Goal: Check status: Check status

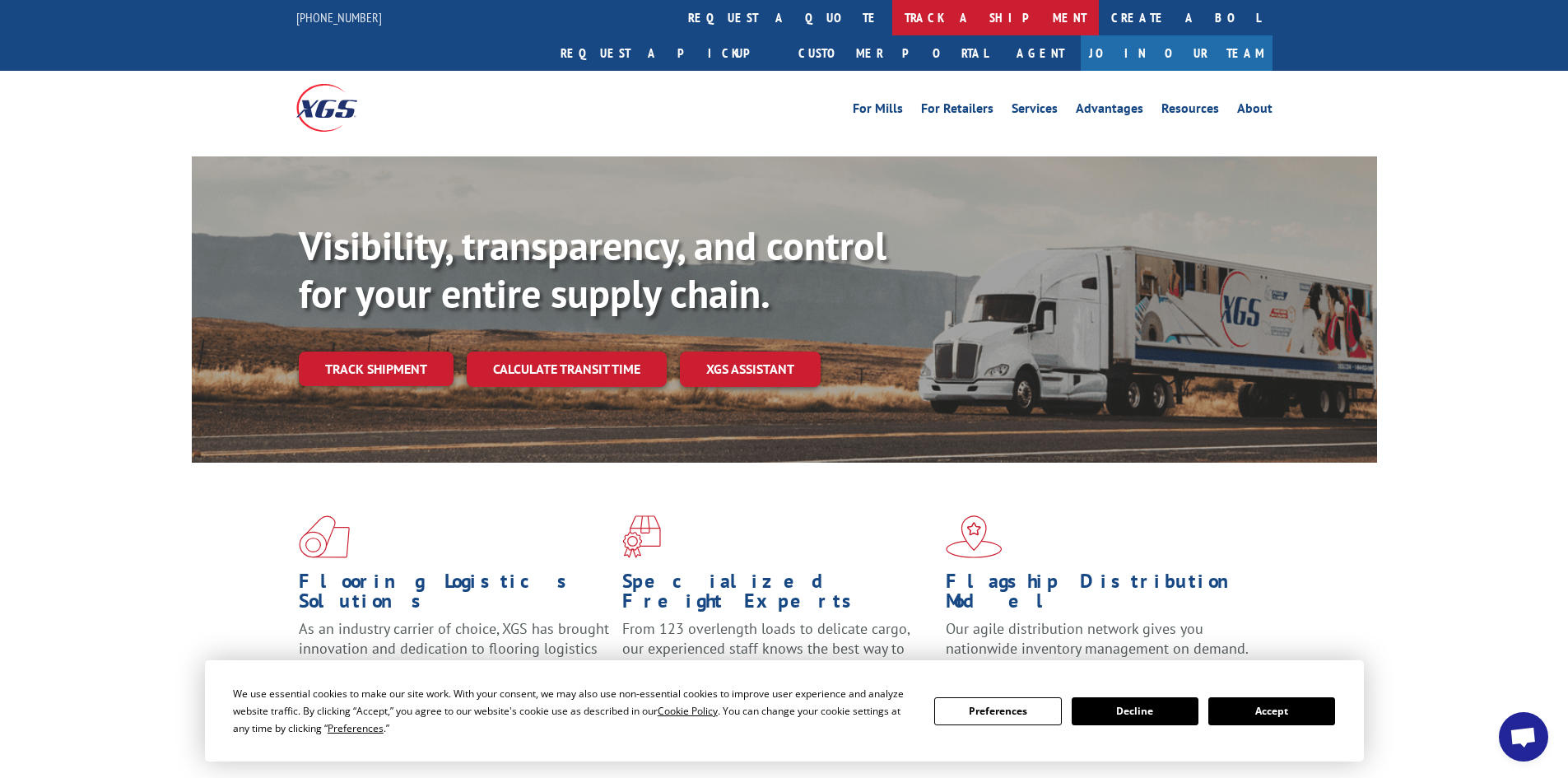
click at [893, 9] on link "track a shipment" at bounding box center [996, 18] width 207 height 35
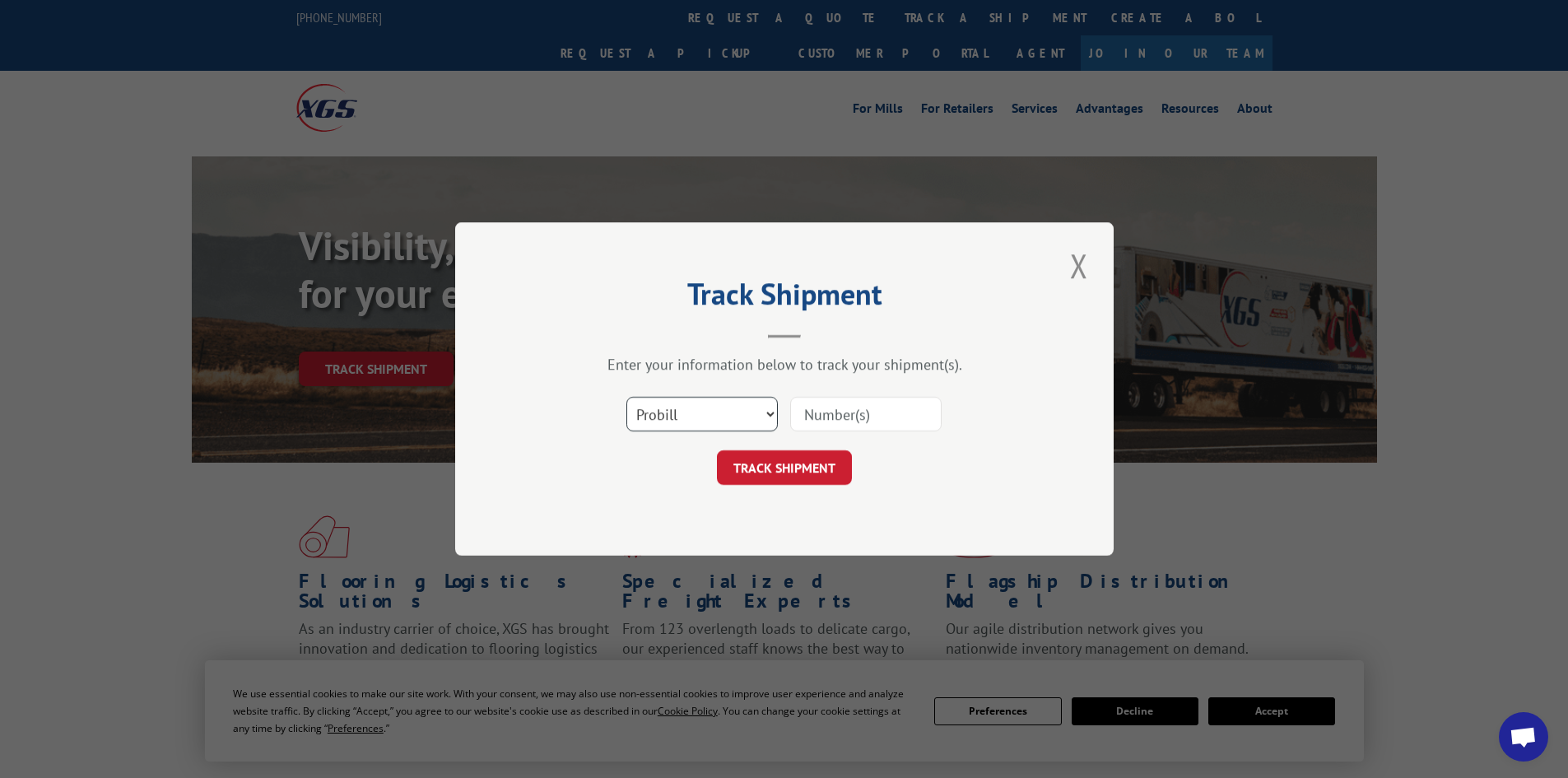
drag, startPoint x: 758, startPoint y: 417, endPoint x: 750, endPoint y: 427, distance: 12.8
click at [758, 417] on select "Select category... Probill BOL PO" at bounding box center [703, 413] width 152 height 34
select select "bol"
click at [627, 397] on select "Select category... Probill BOL PO" at bounding box center [703, 413] width 152 height 34
click at [844, 411] on input at bounding box center [866, 413] width 152 height 34
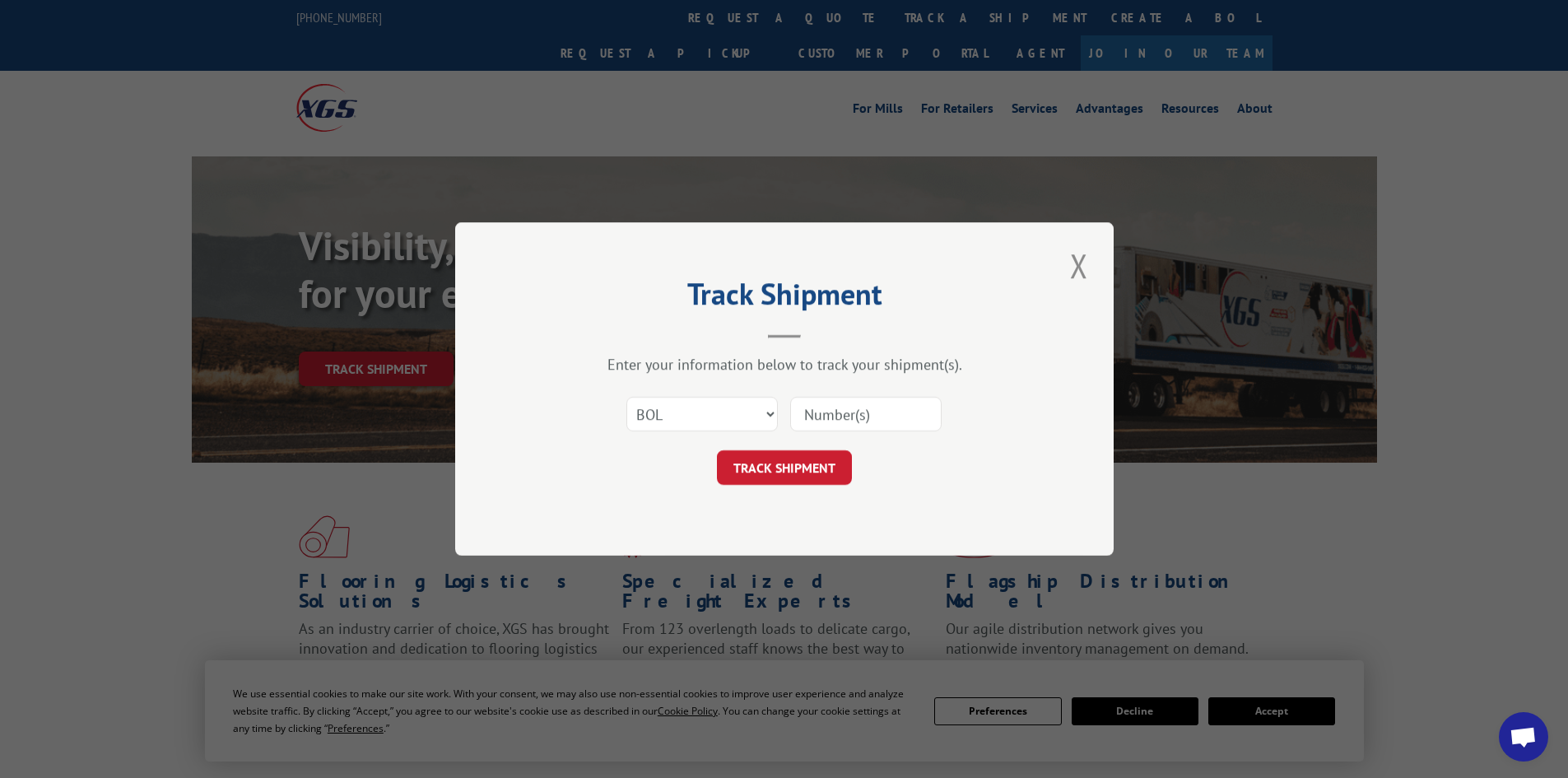
type input "4"
type input "2820638"
click at [802, 469] on button "TRACK SHIPMENT" at bounding box center [784, 467] width 135 height 34
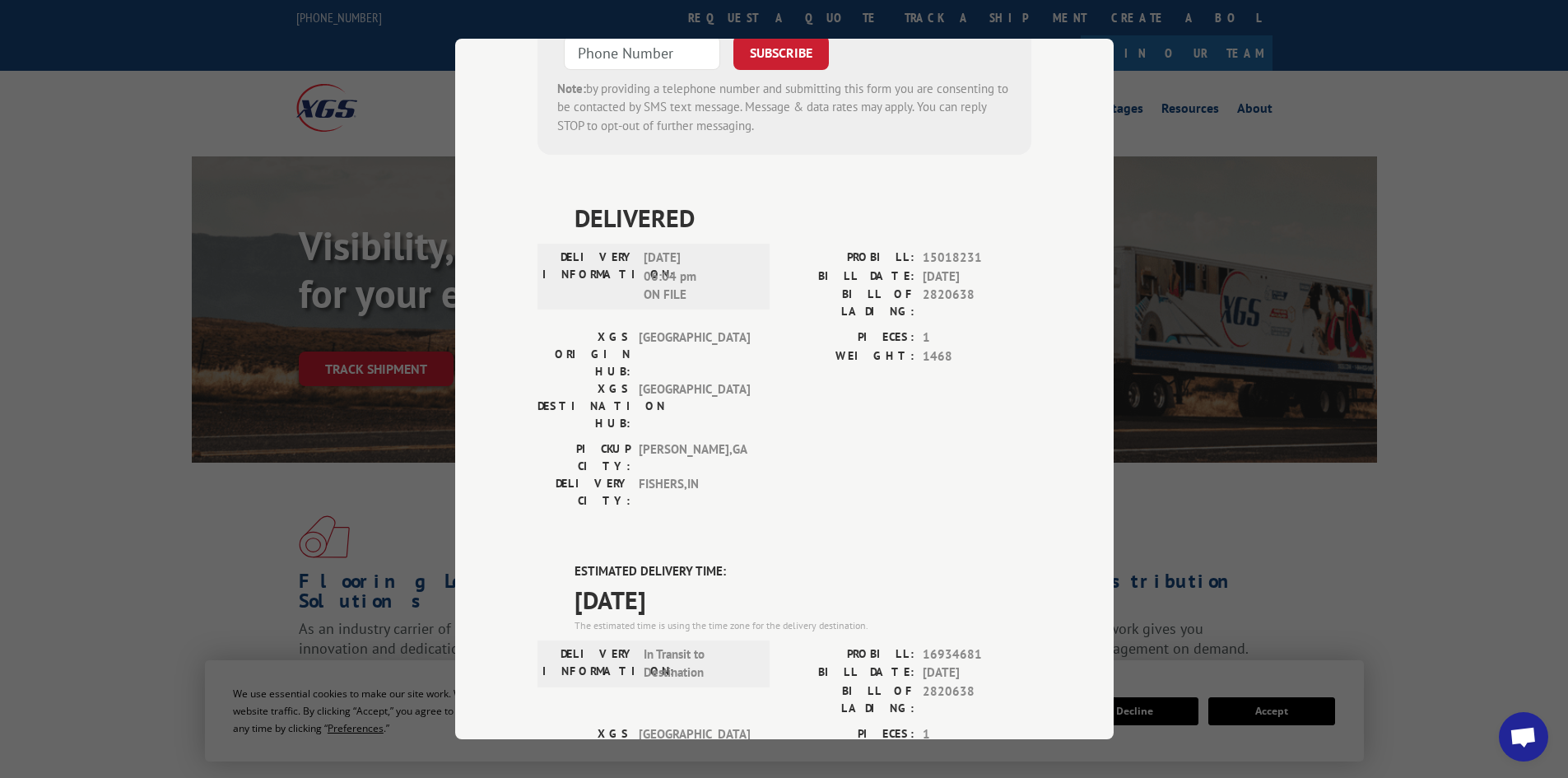
scroll to position [741, 0]
